Goal: Transaction & Acquisition: Purchase product/service

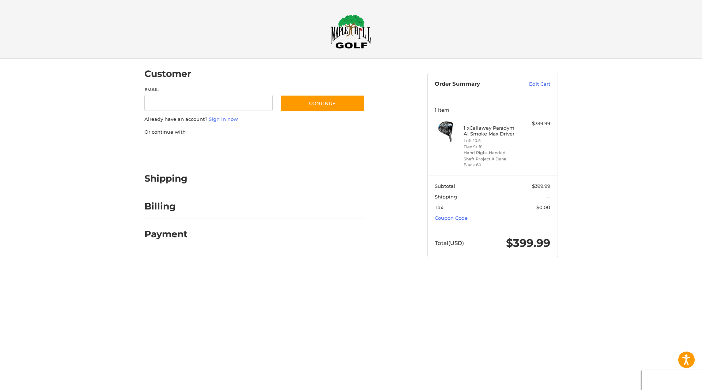
click at [0, 271] on div at bounding box center [0, 271] width 0 height 0
click at [445, 219] on link "Coupon Code" at bounding box center [451, 218] width 33 height 6
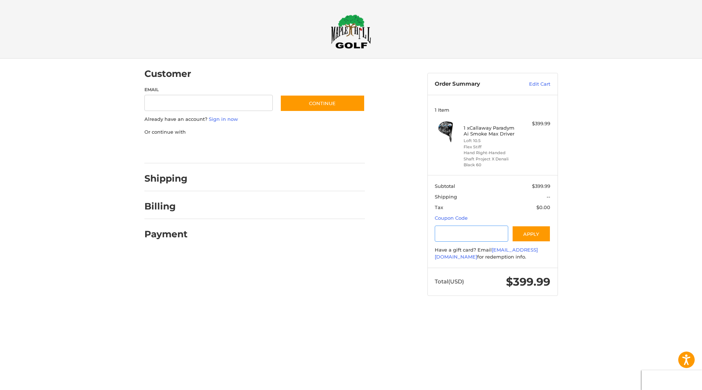
click at [470, 229] on input "Gift Certificate or Coupon Code" at bounding box center [472, 233] width 74 height 16
type input "*"
type input "********"
click at [530, 235] on button "Apply" at bounding box center [531, 233] width 39 height 16
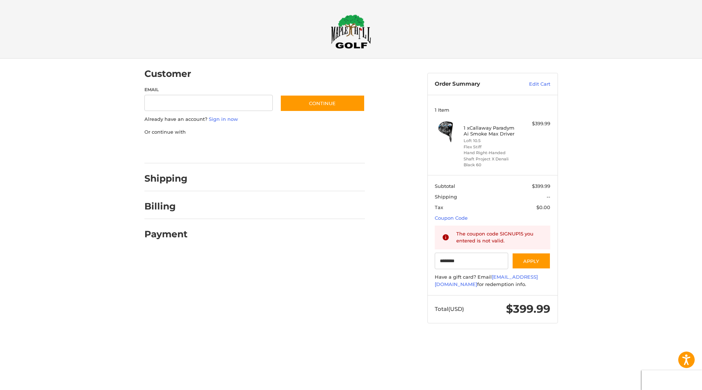
click at [370, 38] on img at bounding box center [351, 31] width 40 height 34
